Goal: Transaction & Acquisition: Purchase product/service

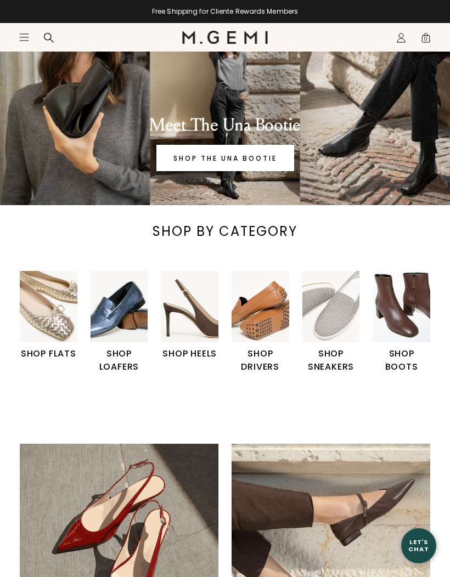
scroll to position [61, 0]
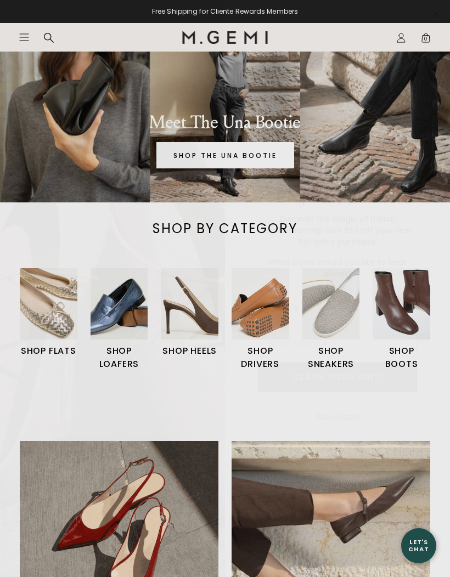
click at [337, 301] on label "Women's" at bounding box center [331, 291] width 69 height 18
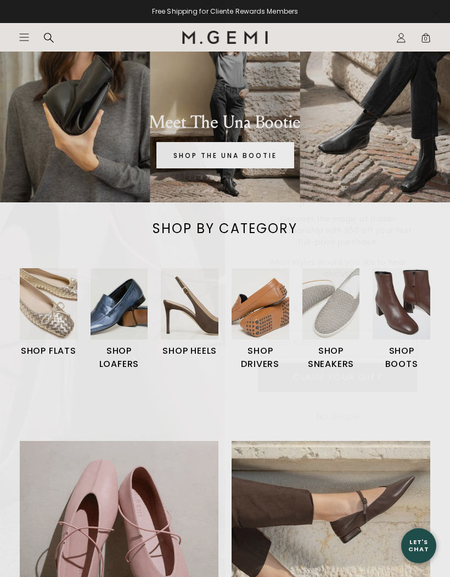
click at [258, 282] on input "Women's" at bounding box center [257, 282] width 1 height 1
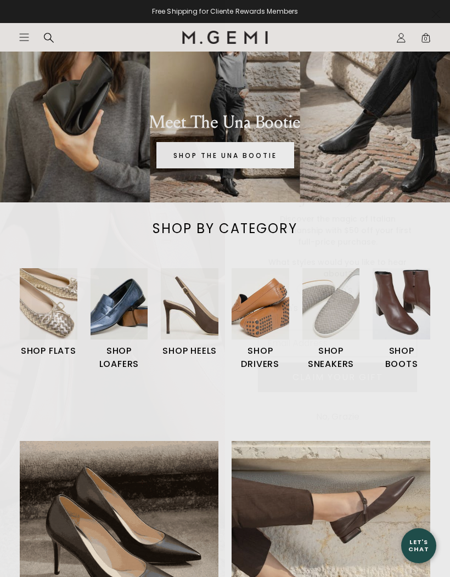
radio input "true"
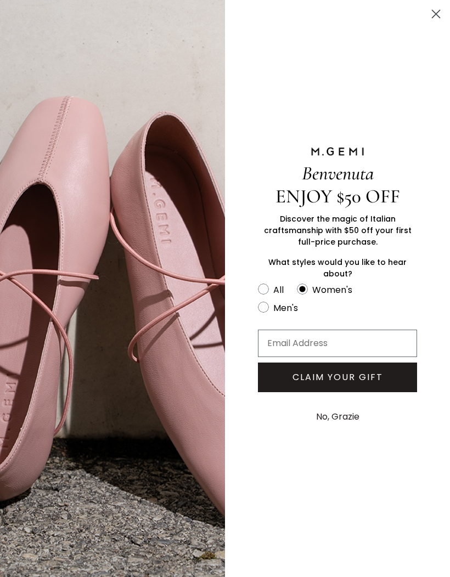
click at [360, 420] on button "No, Grazie" at bounding box center [337, 416] width 54 height 27
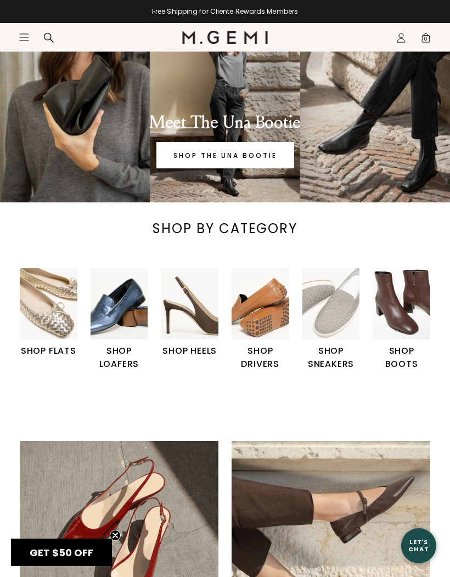
click at [338, 332] on img "5 / 6" at bounding box center [331, 304] width 58 height 72
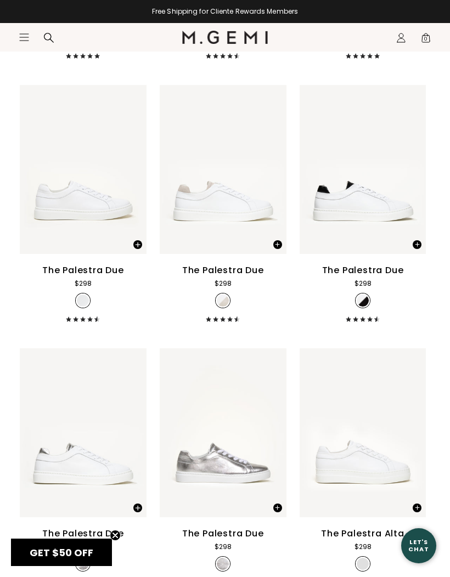
scroll to position [1163, 0]
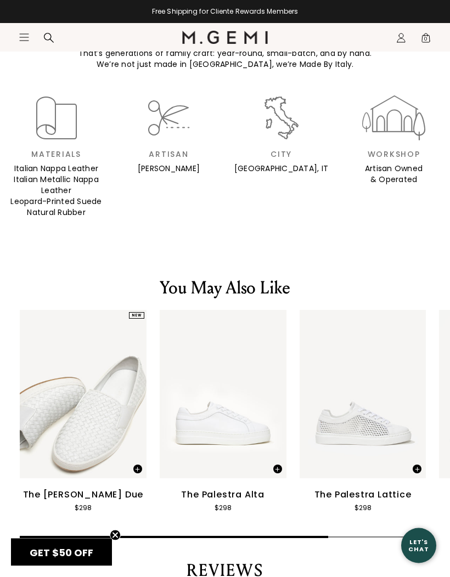
scroll to position [1564, 0]
